Goal: Task Accomplishment & Management: Complete application form

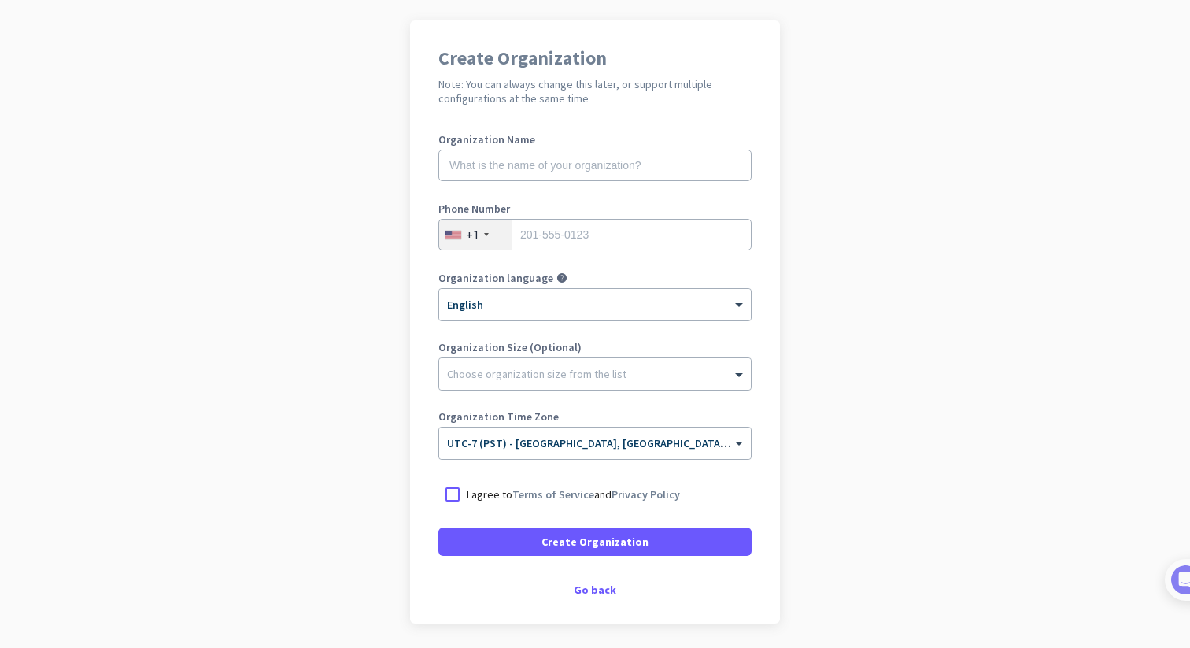
scroll to position [161, 0]
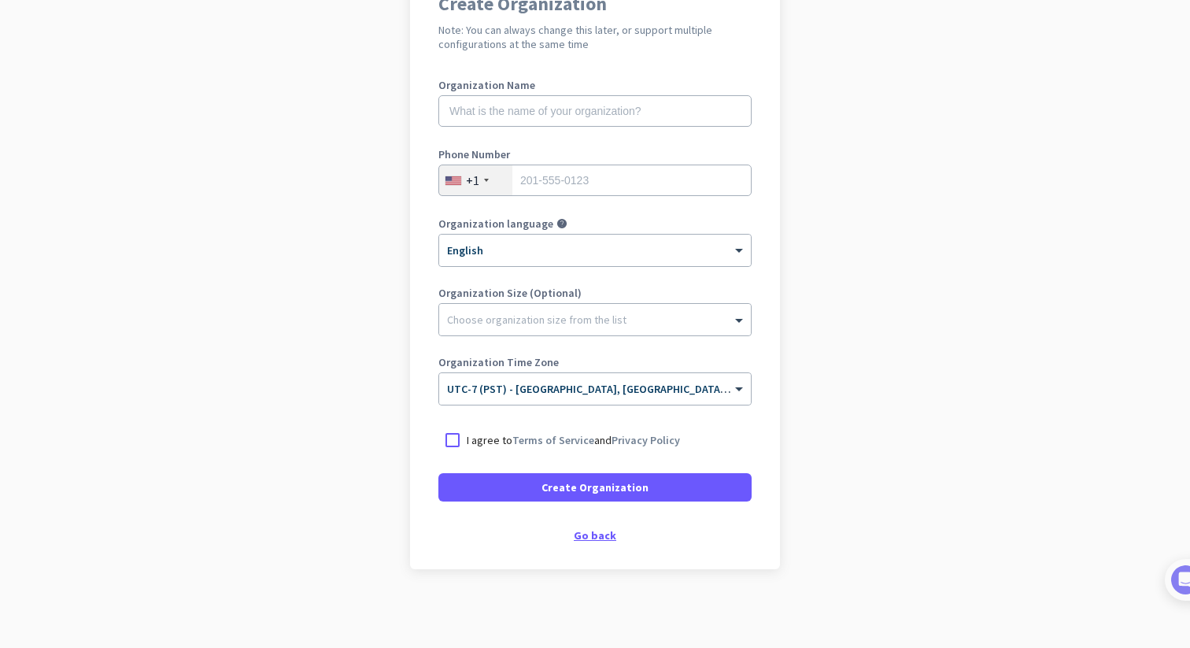
click at [599, 532] on div "Go back" at bounding box center [594, 535] width 313 height 11
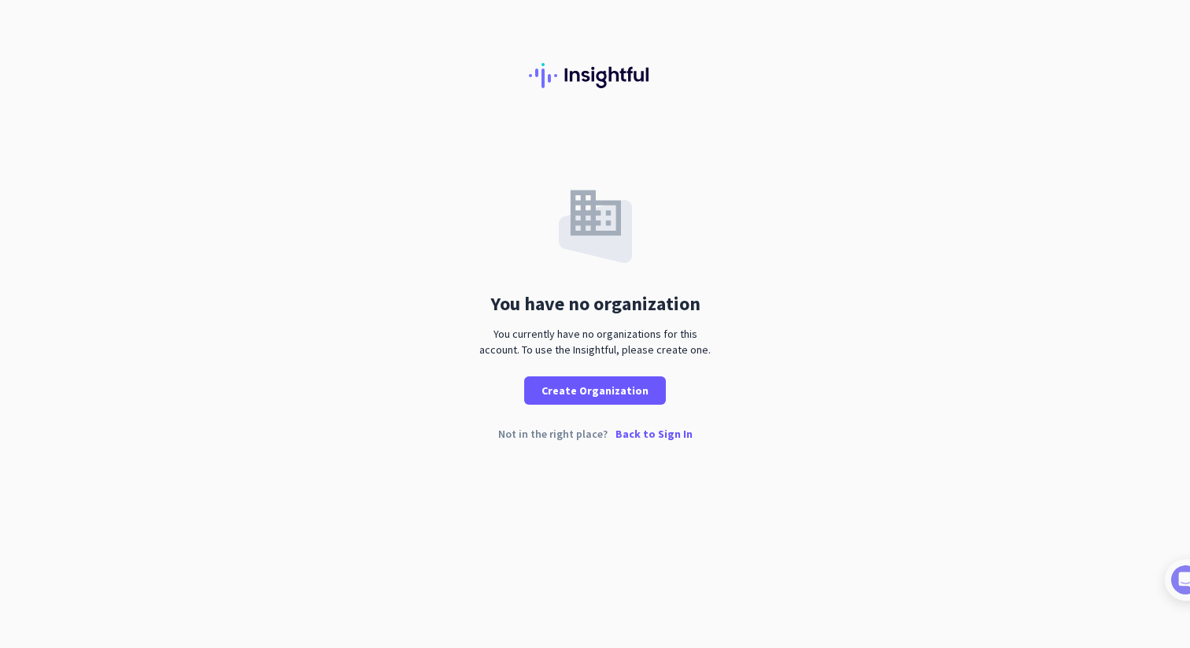
click at [634, 430] on p "Back to Sign In" at bounding box center [653, 433] width 77 height 11
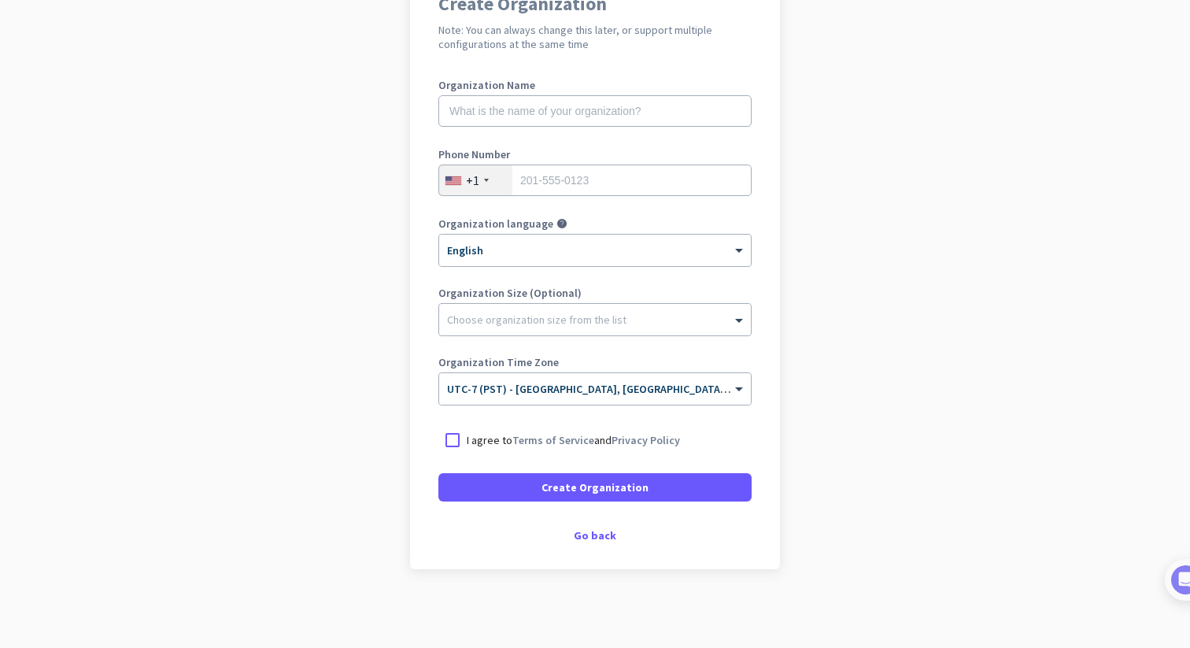
scroll to position [158, 0]
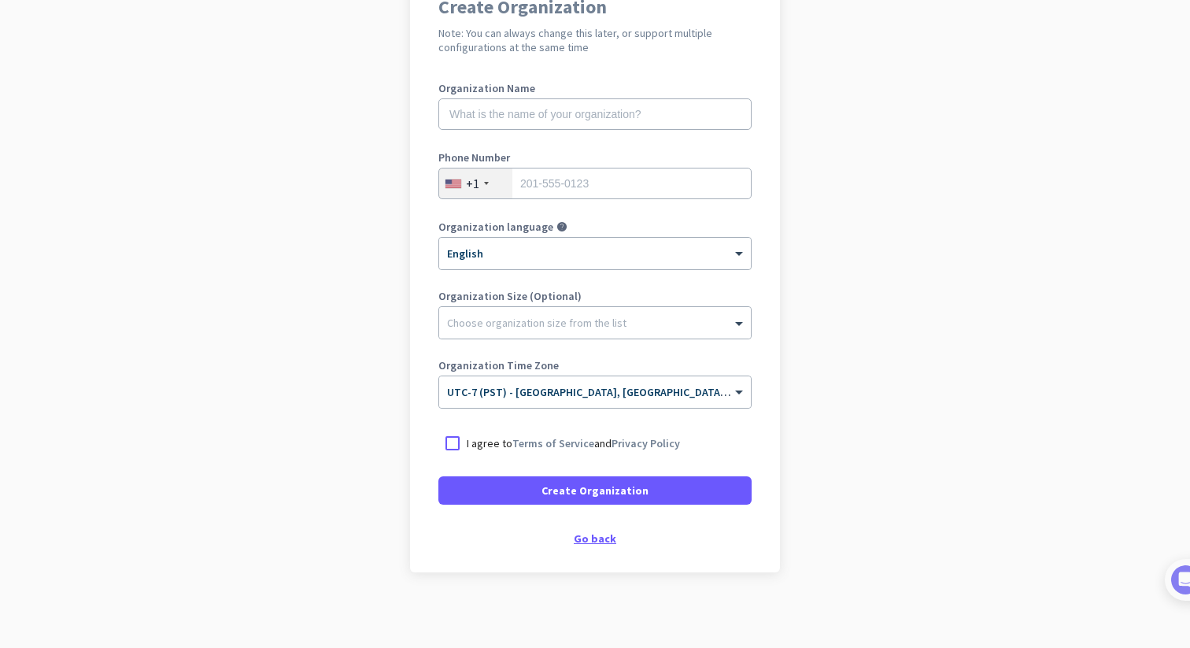
click at [582, 533] on div "Go back" at bounding box center [594, 538] width 313 height 11
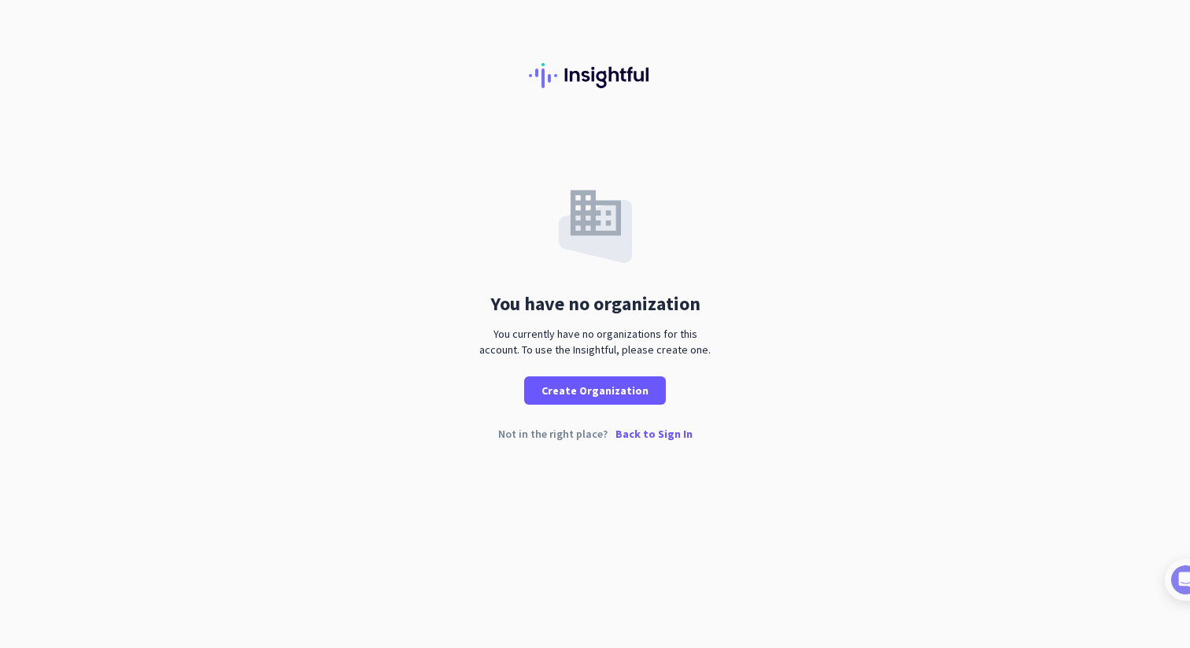
click at [652, 432] on p "Back to Sign In" at bounding box center [653, 433] width 77 height 11
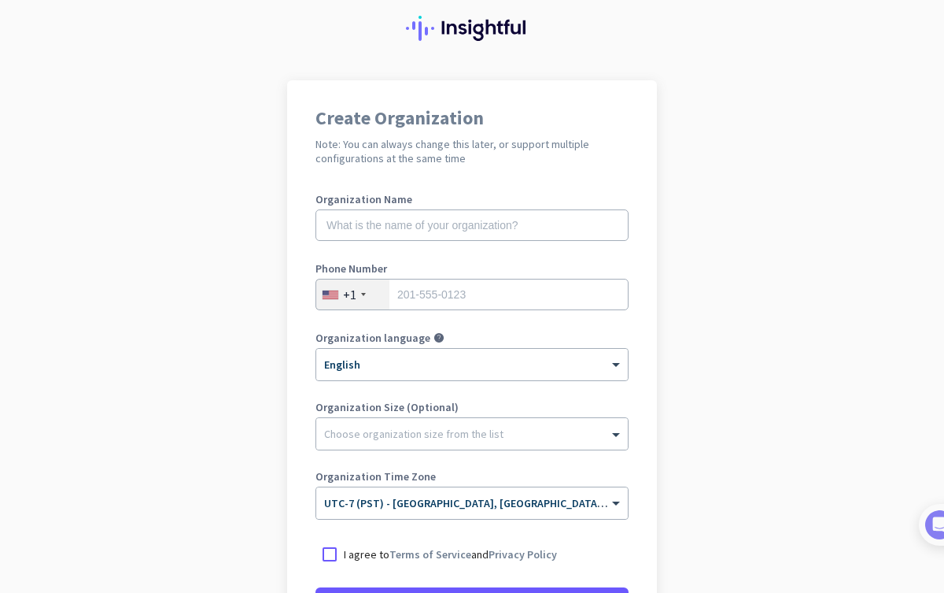
scroll to position [66, 0]
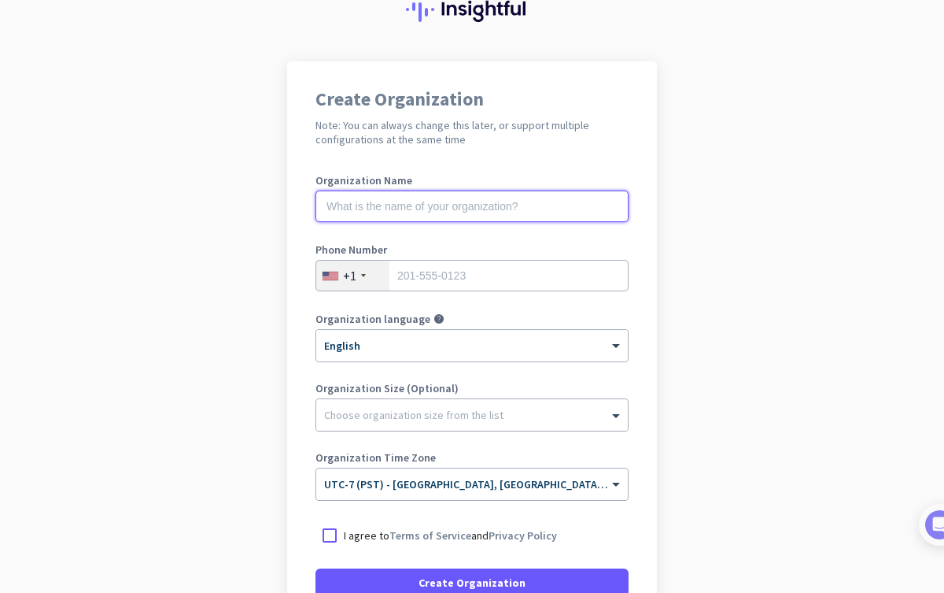
click at [457, 209] on input "text" at bounding box center [472, 205] width 313 height 31
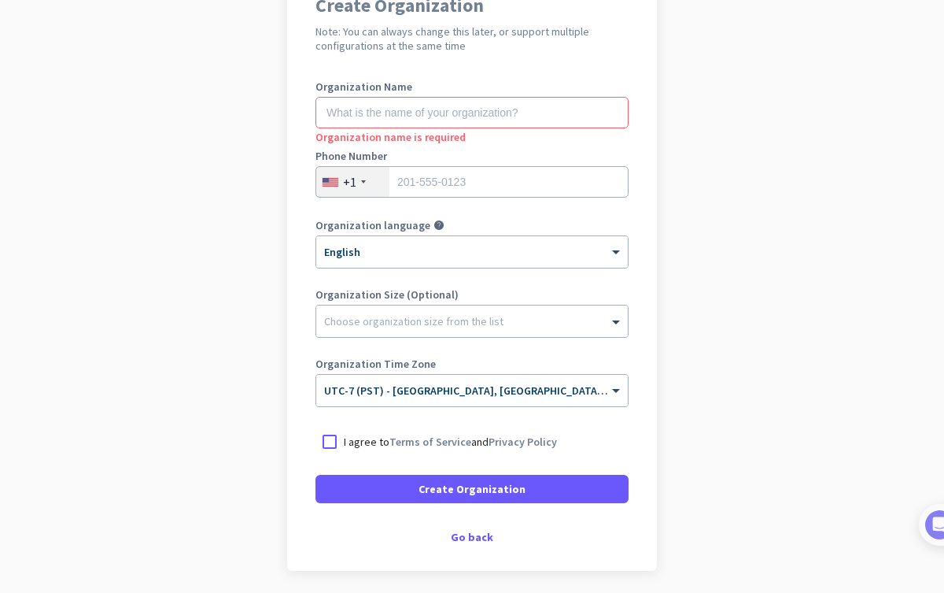
scroll to position [216, 0]
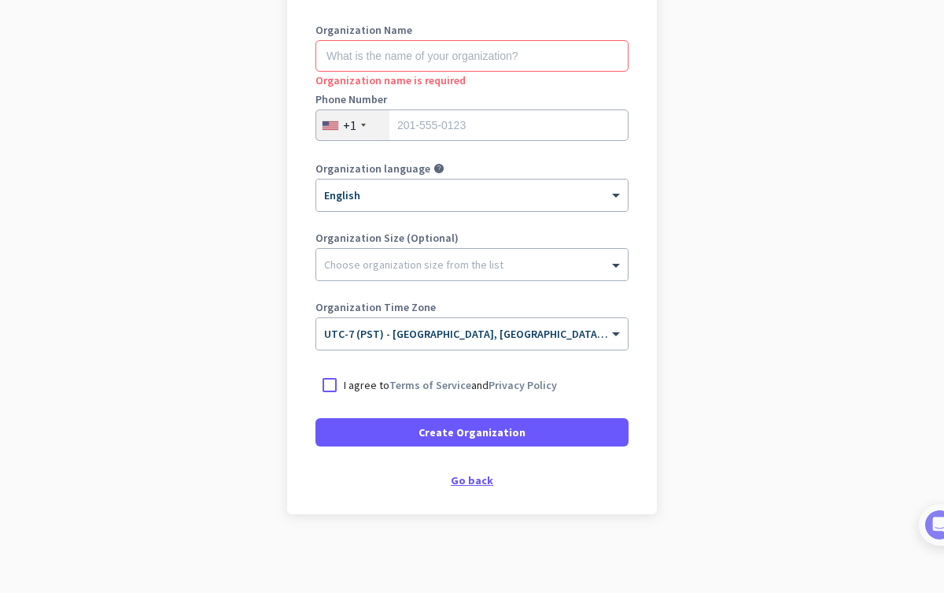
click at [472, 476] on div "Go back" at bounding box center [472, 480] width 313 height 11
